Goal: Task Accomplishment & Management: Manage account settings

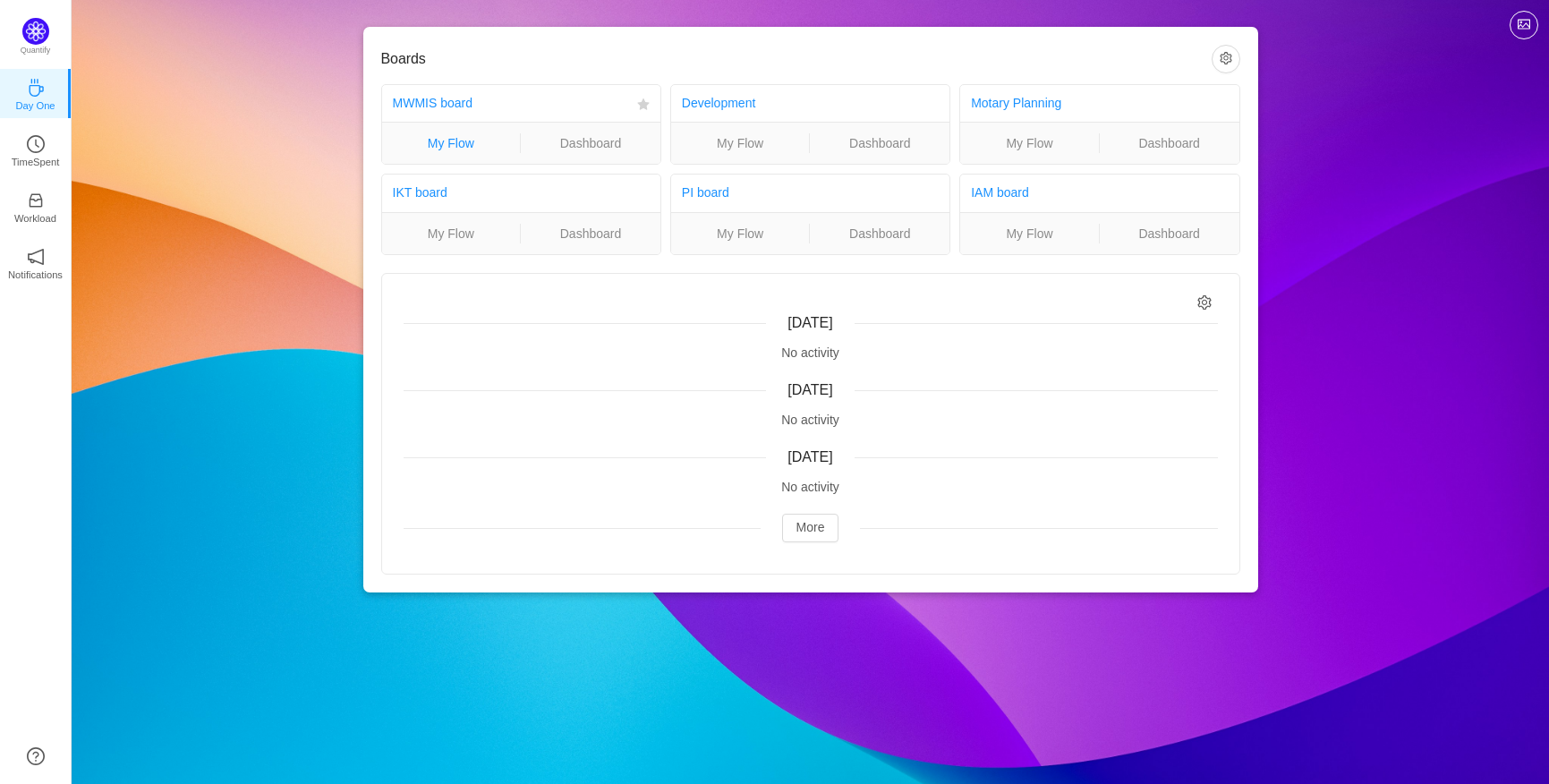
click at [425, 136] on link "My Flow" at bounding box center [452, 143] width 139 height 20
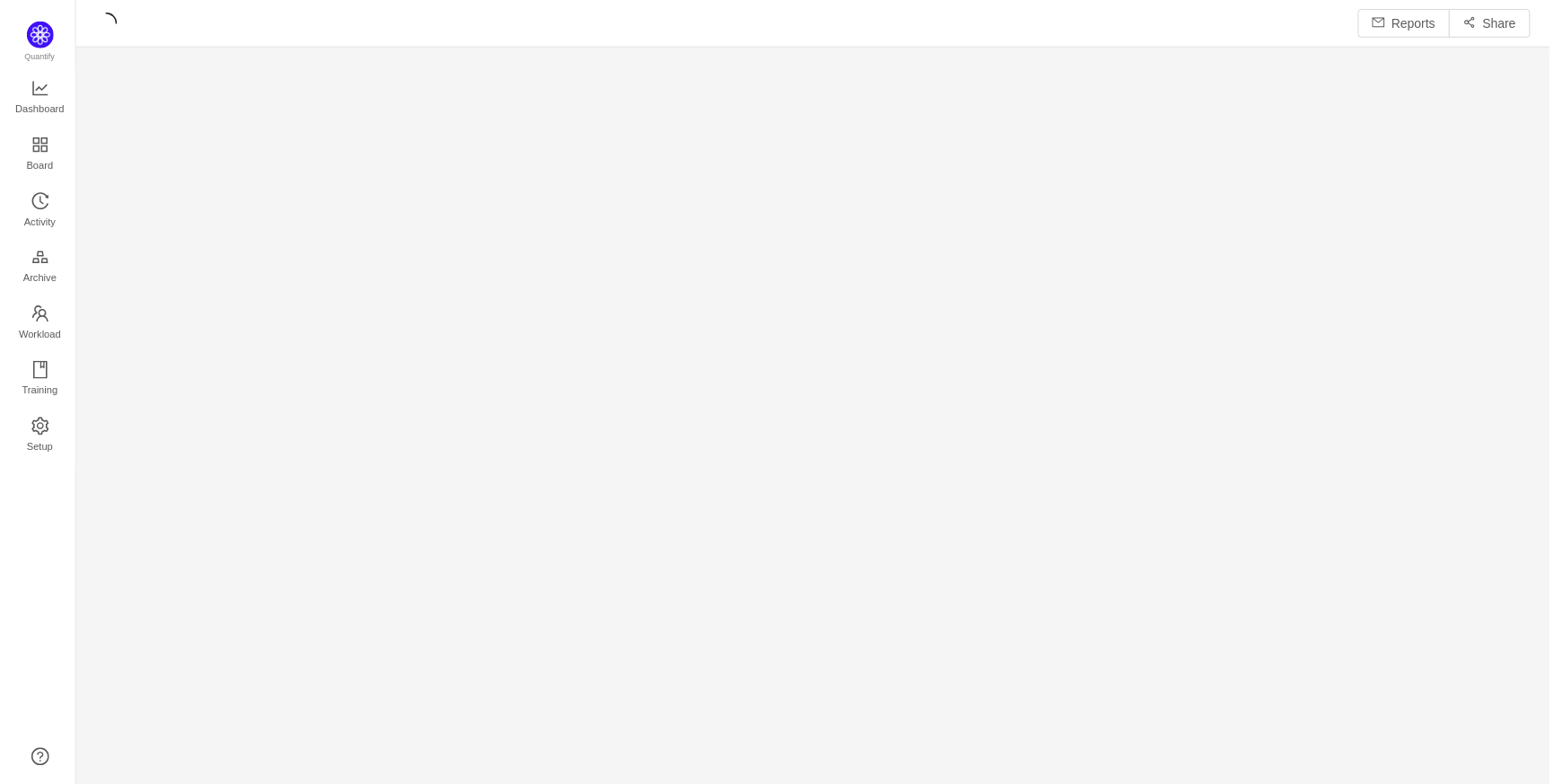
scroll to position [752, 1428]
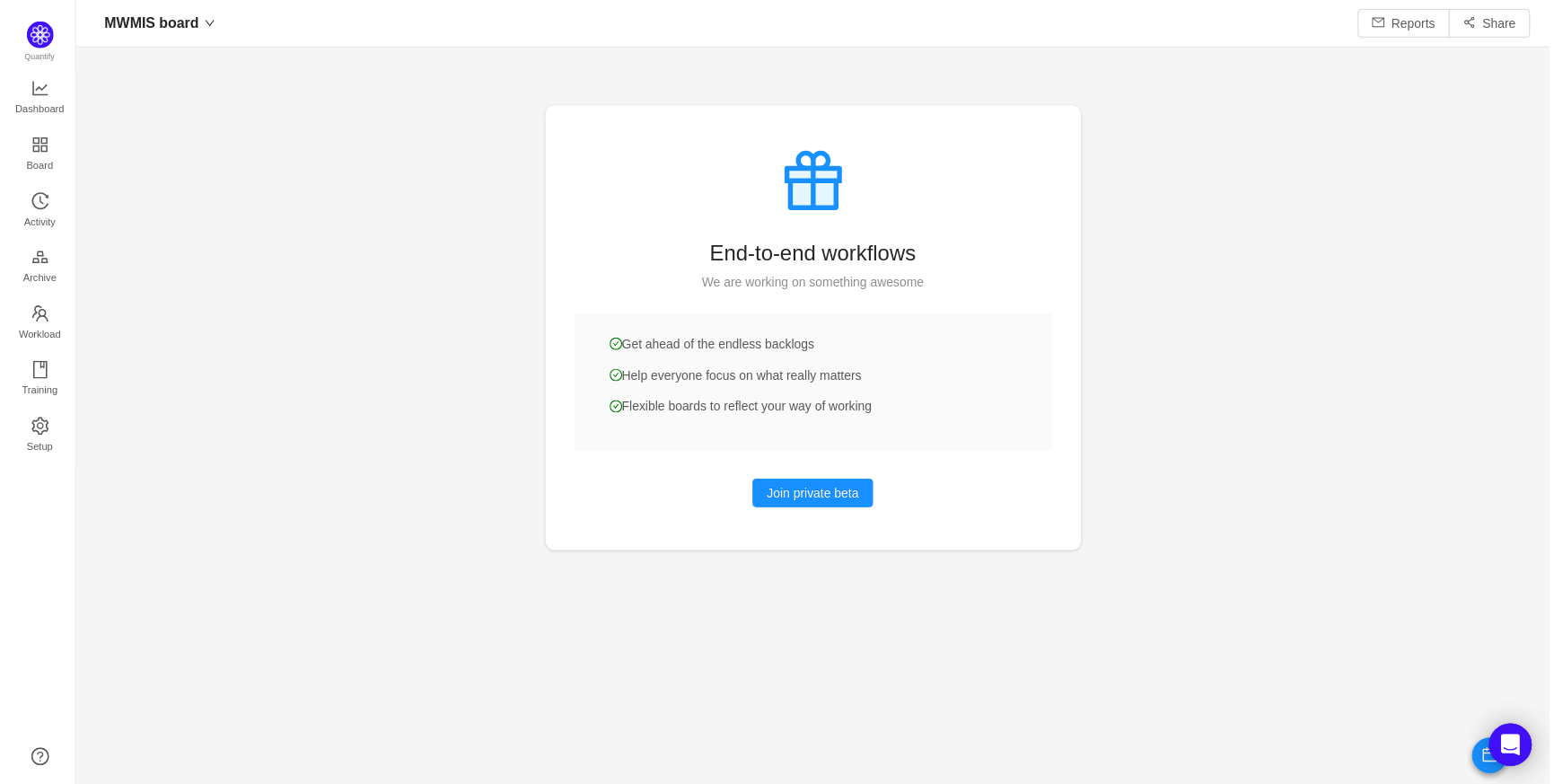
scroll to position [26, 27]
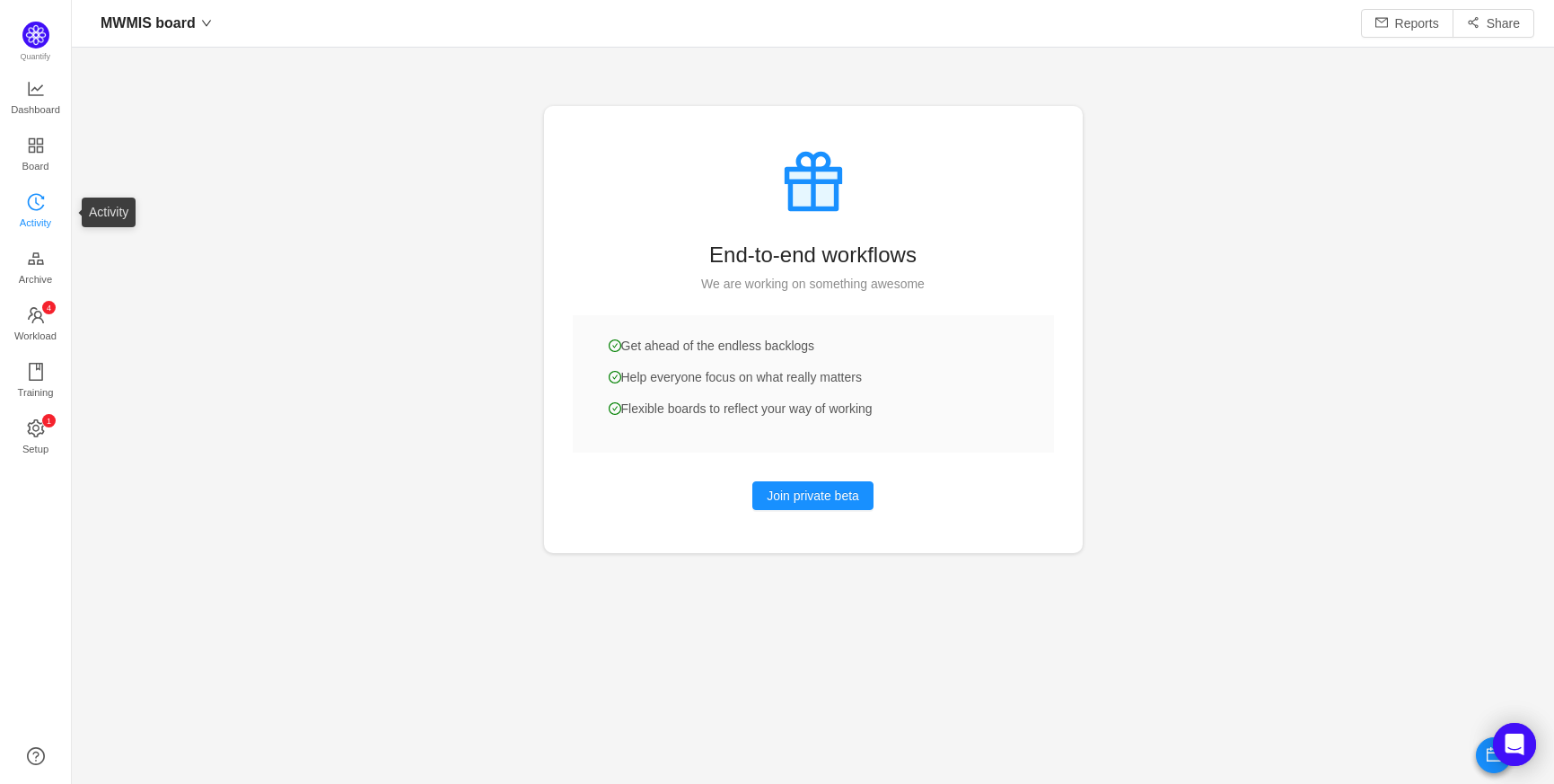
click at [27, 203] on link "Activity" at bounding box center [36, 212] width 18 height 36
